Goal: Task Accomplishment & Management: Manage account settings

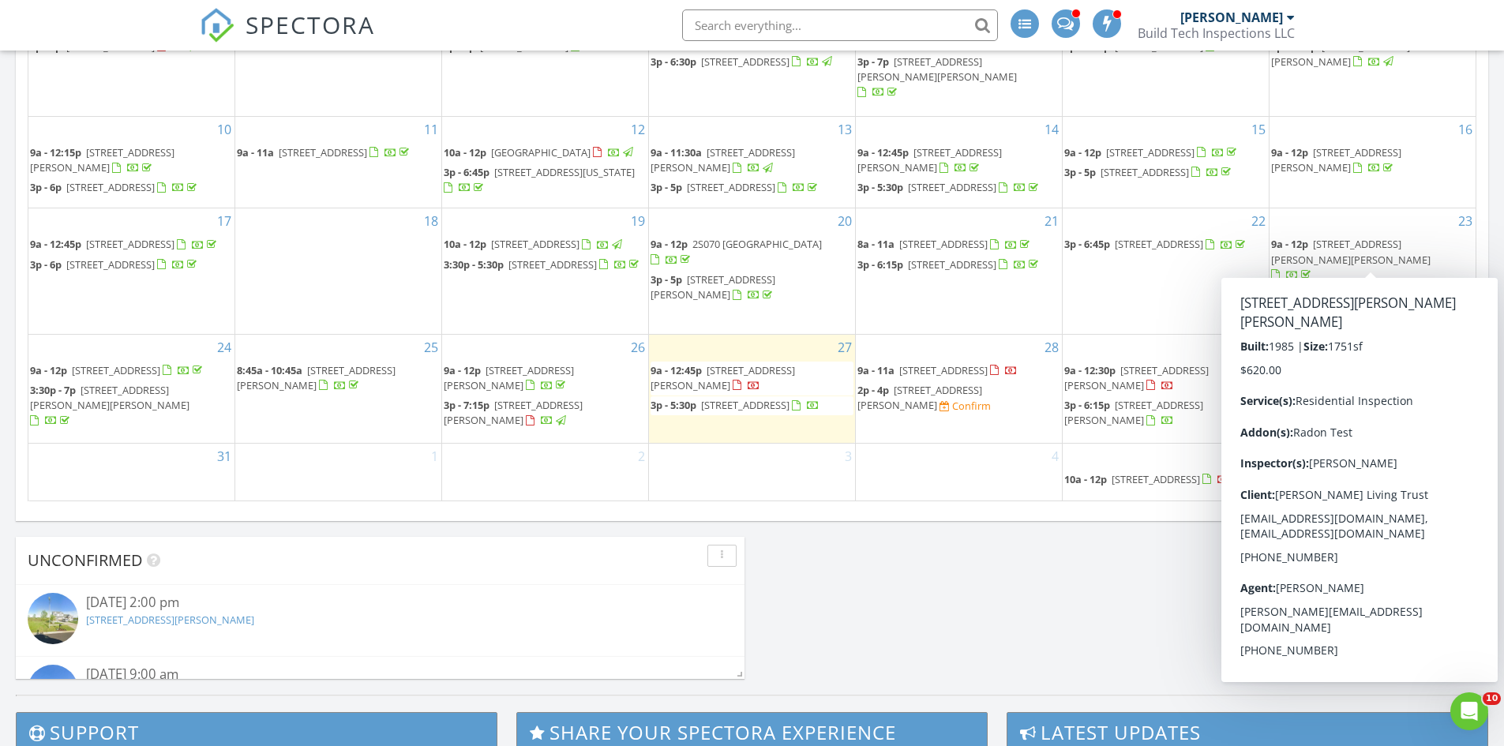
scroll to position [1304, 1529]
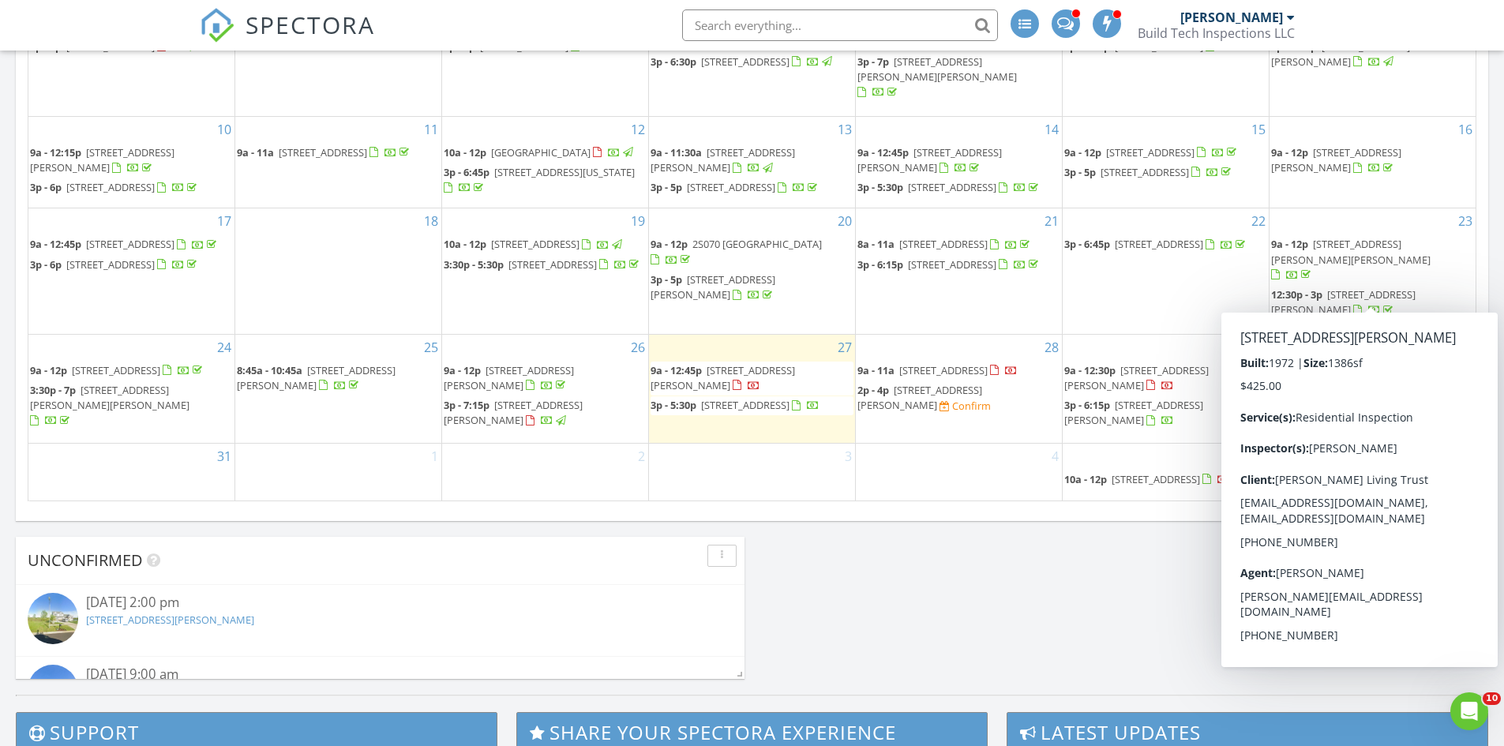
click at [1311, 295] on span "[STREET_ADDRESS][PERSON_NAME]" at bounding box center [1343, 301] width 144 height 29
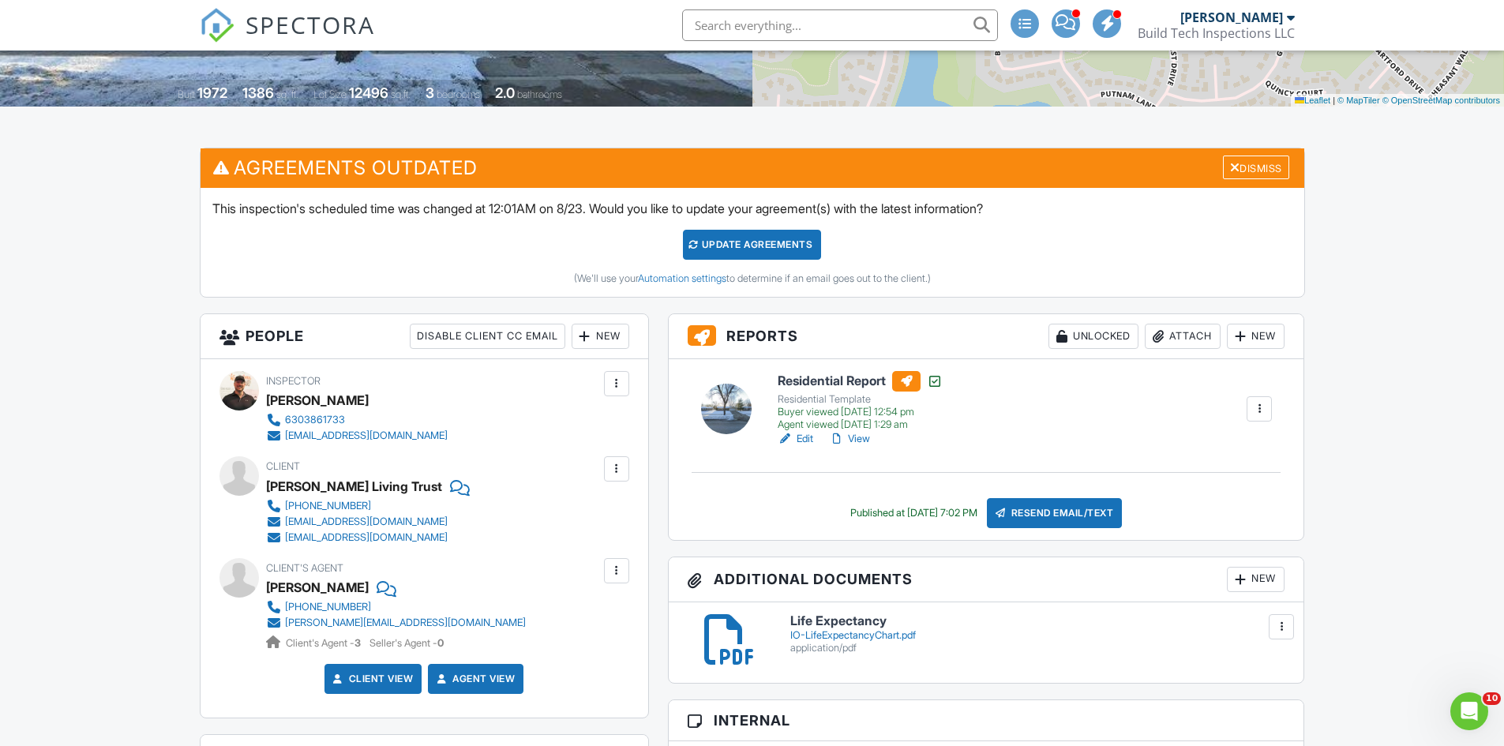
scroll to position [316, 0]
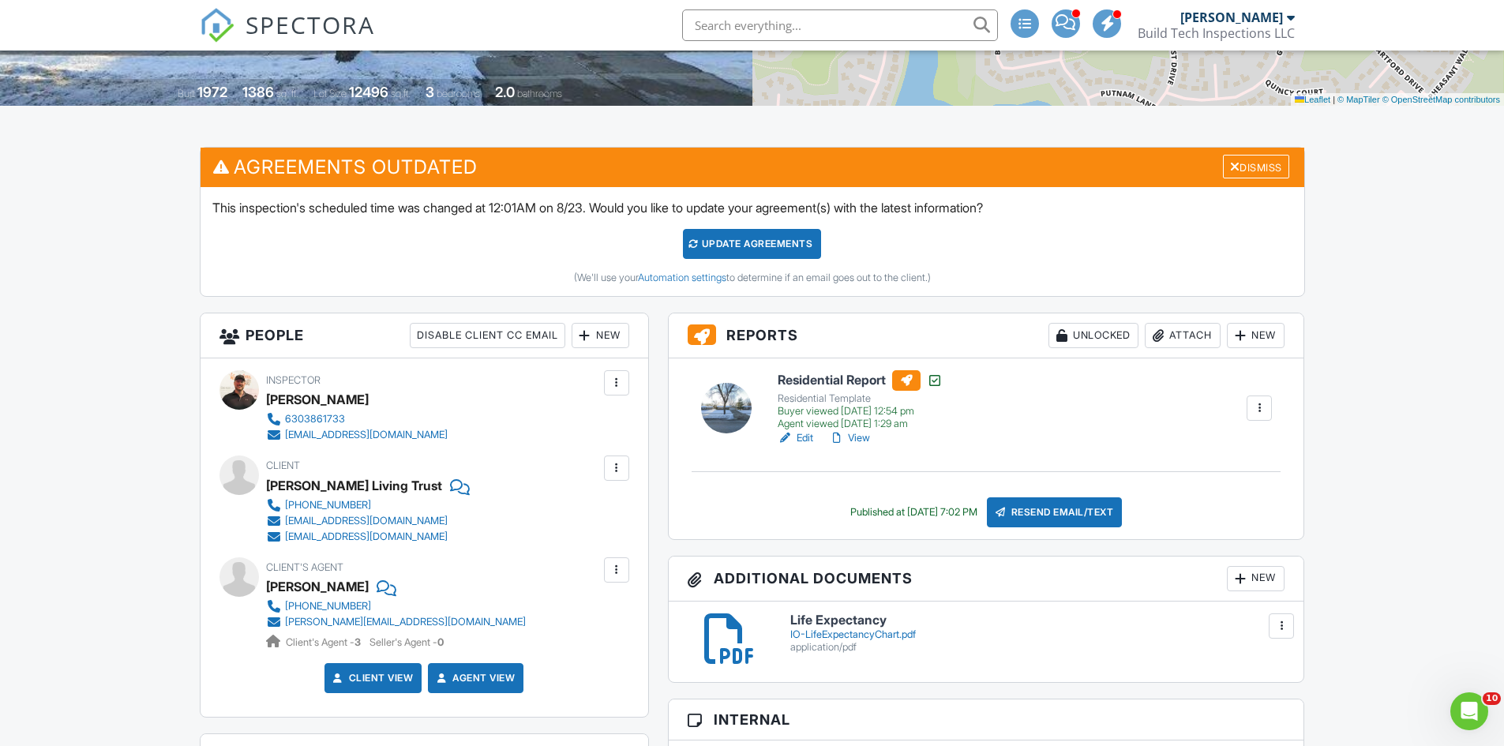
click at [865, 437] on link "View" at bounding box center [849, 438] width 41 height 16
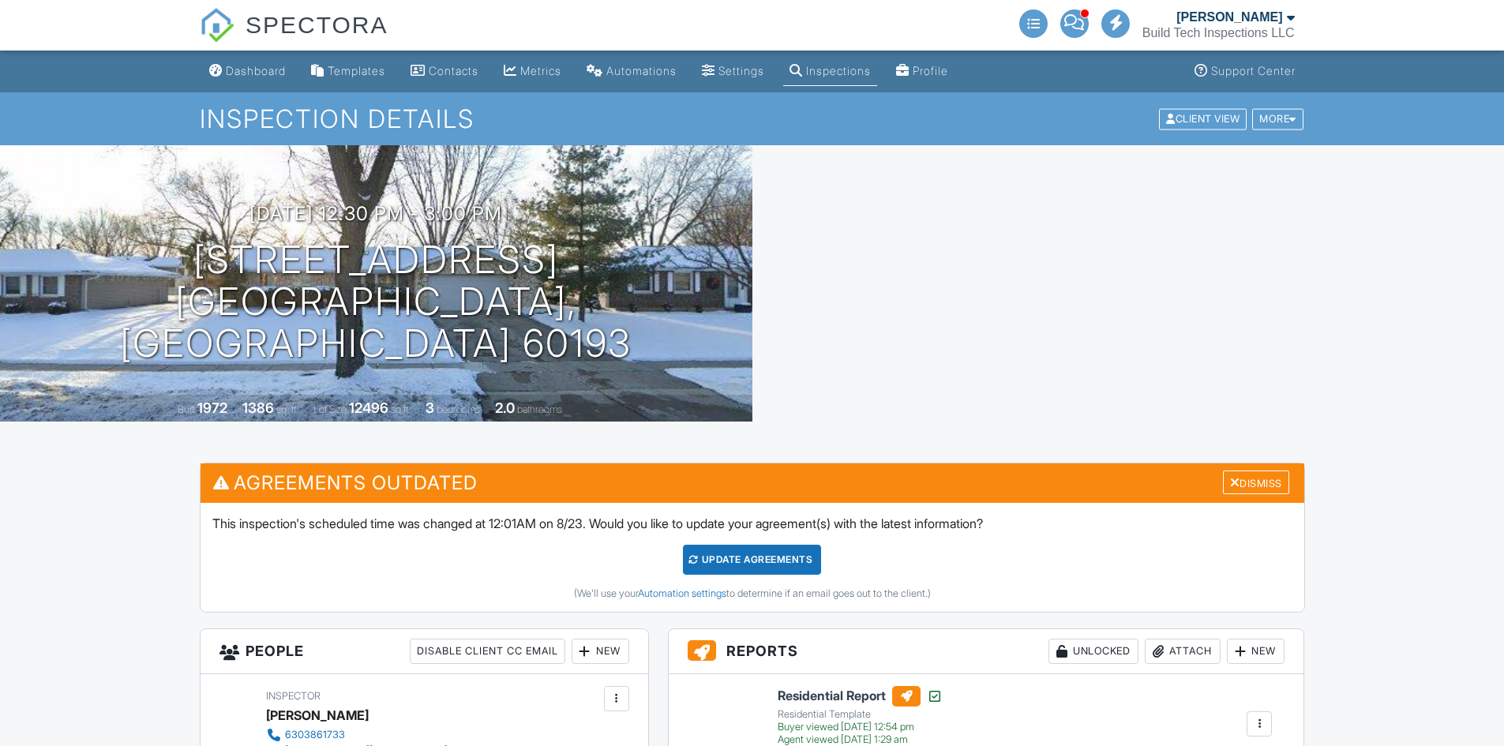
drag, startPoint x: 0, startPoint y: 0, endPoint x: 861, endPoint y: 438, distance: 965.8
click at [861, 745] on link "View" at bounding box center [849, 754] width 41 height 16
